Goal: Information Seeking & Learning: Find specific fact

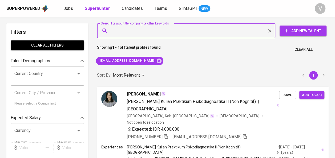
click at [130, 31] on input "Search for a job title, company or other keywords" at bounding box center [187, 31] width 155 height 10
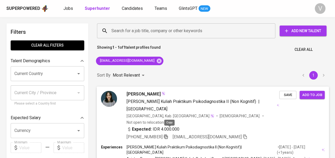
click at [168, 134] on icon "button" at bounding box center [165, 136] width 5 height 5
click at [139, 31] on input "Search for a job title, company or other keywords" at bounding box center [187, 31] width 155 height 10
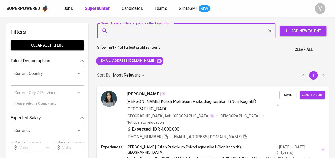
paste input "Rizky Candra"
type input "Rizky Candra"
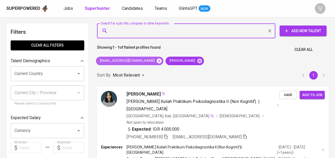
click at [156, 61] on icon at bounding box center [159, 61] width 6 height 6
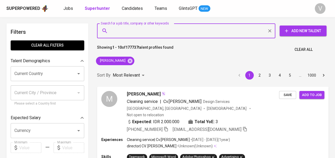
click at [134, 31] on input "Search for a job title, company or other keywords" at bounding box center [187, 31] width 155 height 10
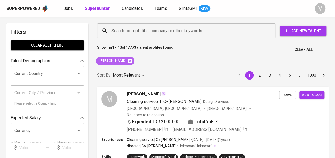
click at [128, 59] on icon at bounding box center [130, 60] width 5 height 5
click at [126, 28] on input "Search for a job title, company or other keywords" at bounding box center [187, 31] width 155 height 10
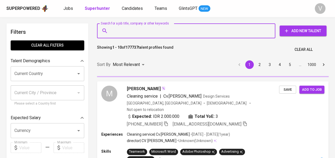
click at [116, 33] on input "Search for a job title, company or other keywords" at bounding box center [187, 31] width 155 height 10
paste input "Dwi Aprilyanto"
type input "Dwi Aprilyanto"
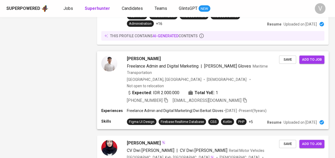
scroll to position [640, 0]
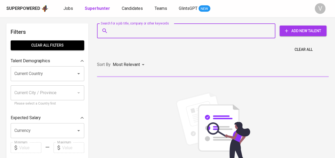
paste input "Daimatunnisa [PERSON_NAME]"
click at [176, 31] on input "Search for a job title, company or other keywords" at bounding box center [187, 31] width 155 height 10
type input "Daimatunnisa [PERSON_NAME]"
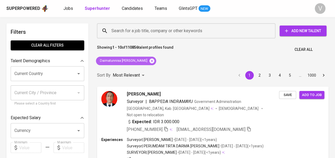
click at [149, 62] on icon at bounding box center [152, 61] width 6 height 6
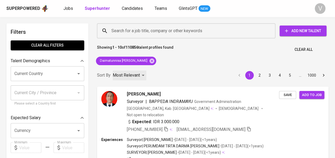
click at [146, 71] on div "Most Relevant" at bounding box center [130, 76] width 34 height 10
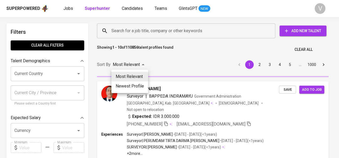
click at [128, 29] on div at bounding box center [169, 79] width 339 height 158
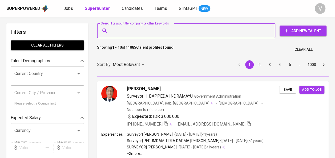
click at [120, 32] on input "Search for a job title, company or other keywords" at bounding box center [187, 31] width 155 height 10
paste input "Daimatunnisa [PERSON_NAME]"
type input "Daimatunnisa [PERSON_NAME]"
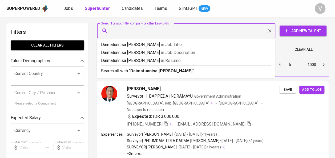
click at [152, 31] on input "Search for a job title, company or other keywords" at bounding box center [187, 31] width 155 height 10
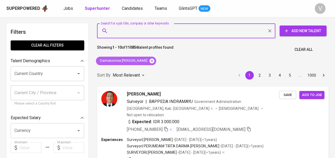
click at [149, 61] on icon at bounding box center [152, 61] width 6 height 6
click at [134, 27] on input "Search for a job title, company or other keywords" at bounding box center [187, 31] width 155 height 10
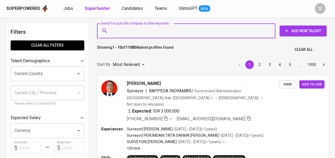
paste input "Daimatunnisa [PERSON_NAME]"
click at [130, 33] on input "Search for a job title, company or other keywords" at bounding box center [187, 31] width 155 height 10
paste input "Daimatunnisa [PERSON_NAME]"
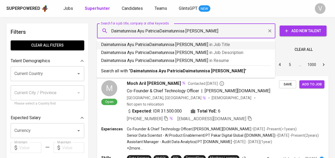
drag, startPoint x: 216, startPoint y: 31, endPoint x: 148, endPoint y: 32, distance: 68.4
click at [148, 32] on input "Daimatunnisa Ayu PatriciaDaimatunnisa [PERSON_NAME]" at bounding box center [187, 31] width 155 height 10
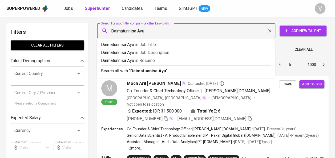
type input "Daimatunnisa Ayu"
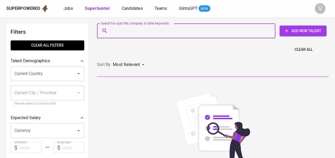
click at [151, 34] on input "Search for a job title, company or other keywords" at bounding box center [187, 31] width 155 height 10
paste input "Catur Ulfa Yulianti"
type input "Catur Ulfa Yulianti"
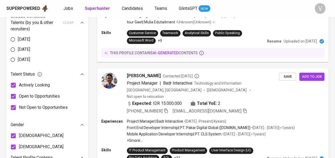
scroll to position [418, 0]
